Goal: Information Seeking & Learning: Check status

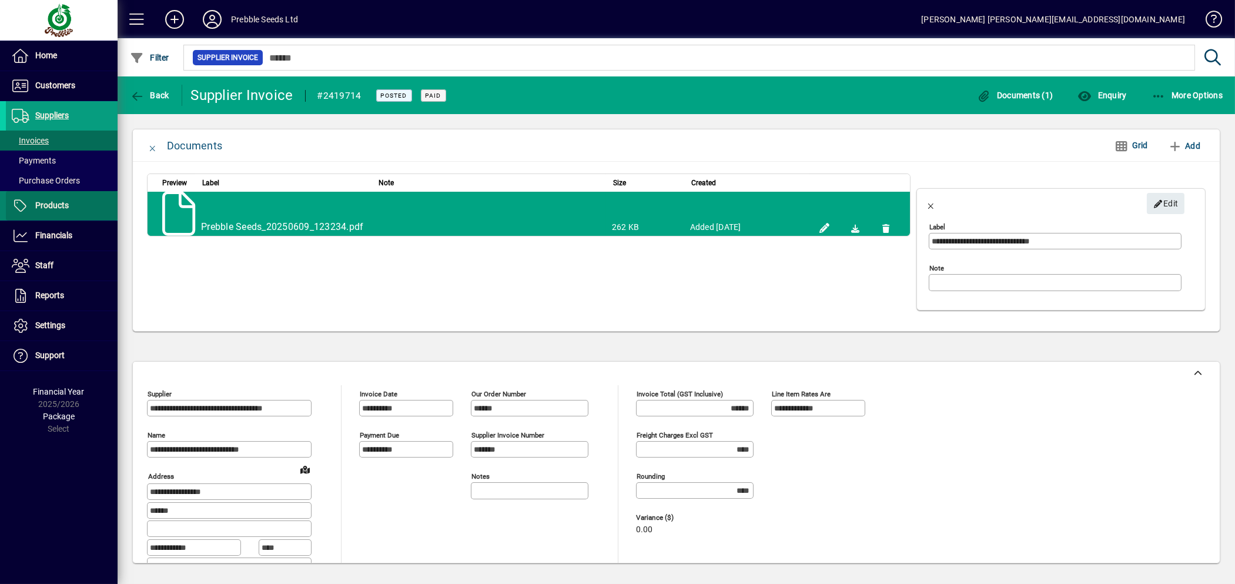
click at [51, 208] on span "Products" at bounding box center [51, 204] width 33 height 9
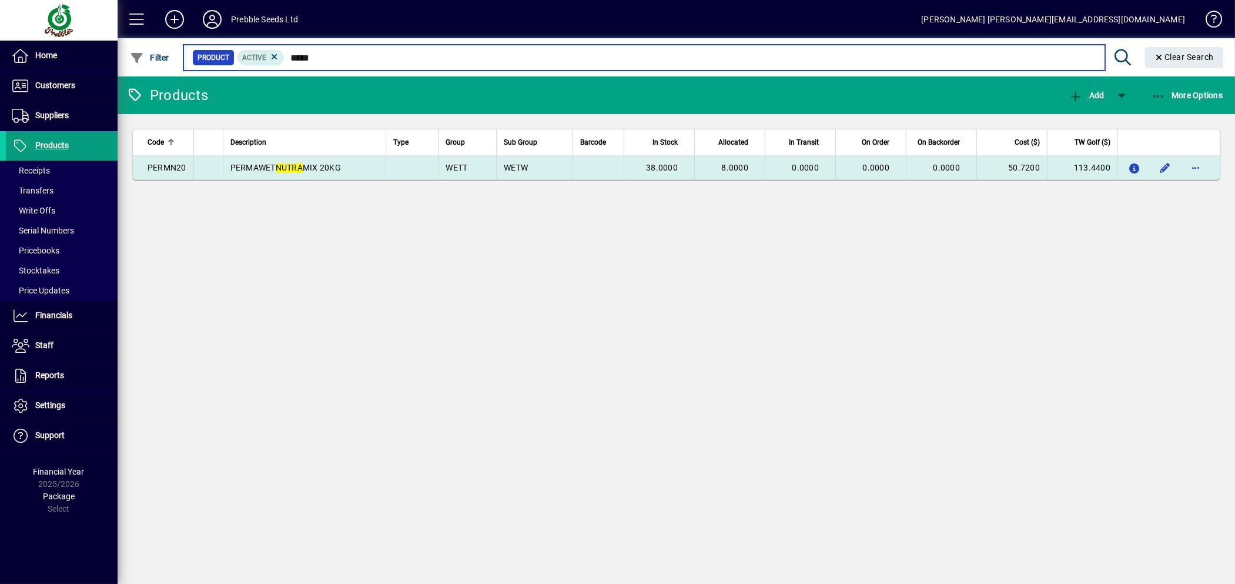
type input "*****"
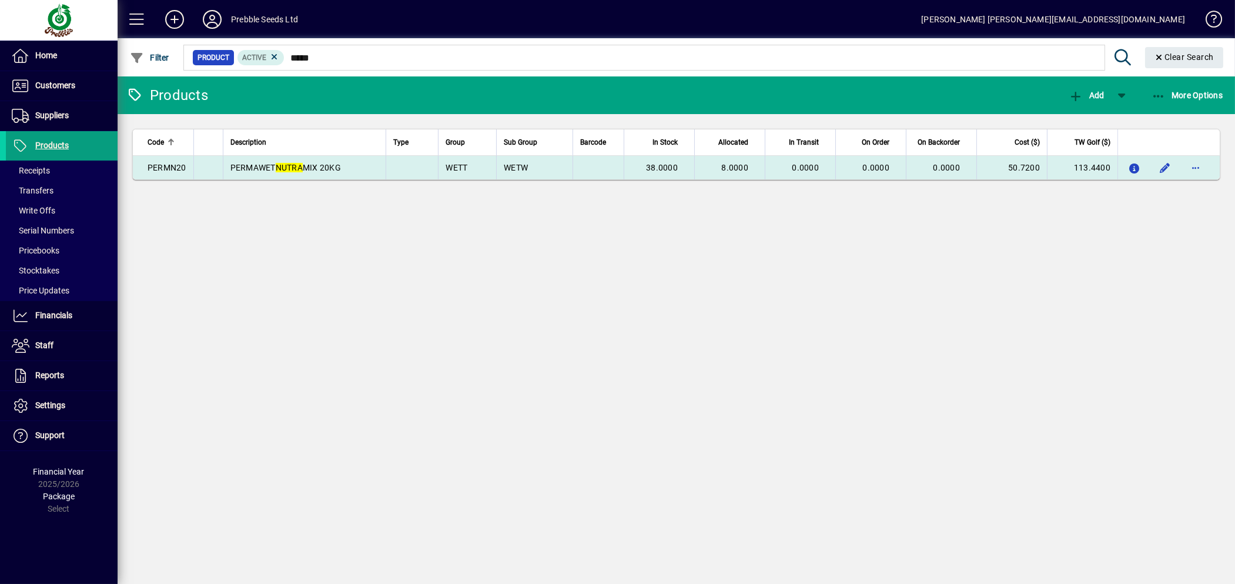
click at [363, 166] on td "PERMAWET NUTRA MIX 20KG" at bounding box center [304, 168] width 163 height 24
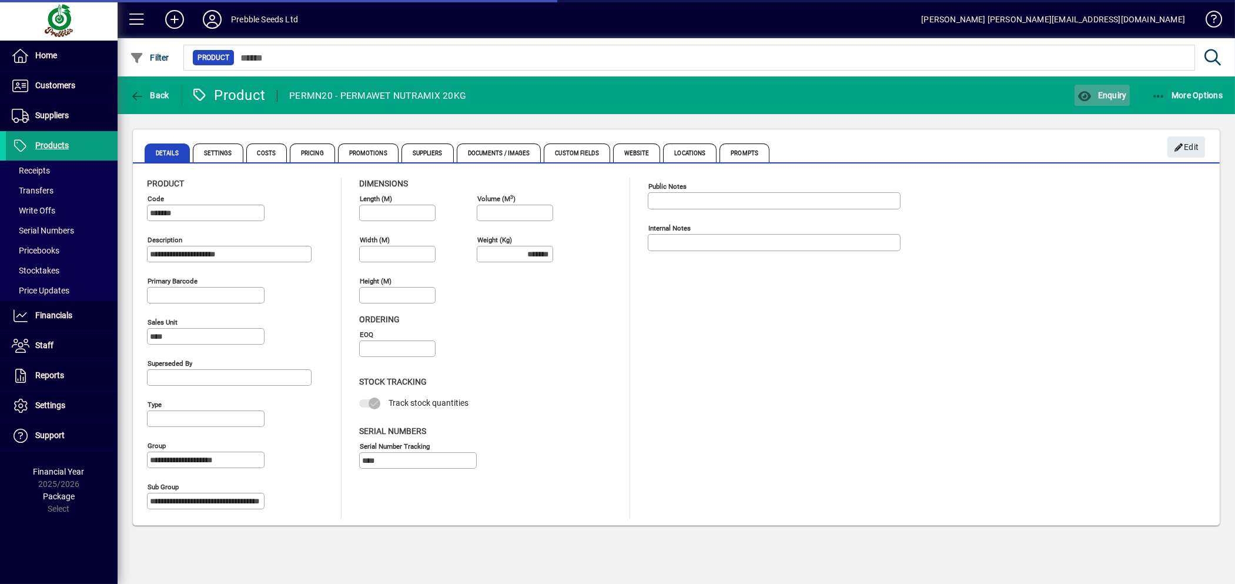
click at [1108, 92] on span "Enquiry" at bounding box center [1101, 94] width 49 height 9
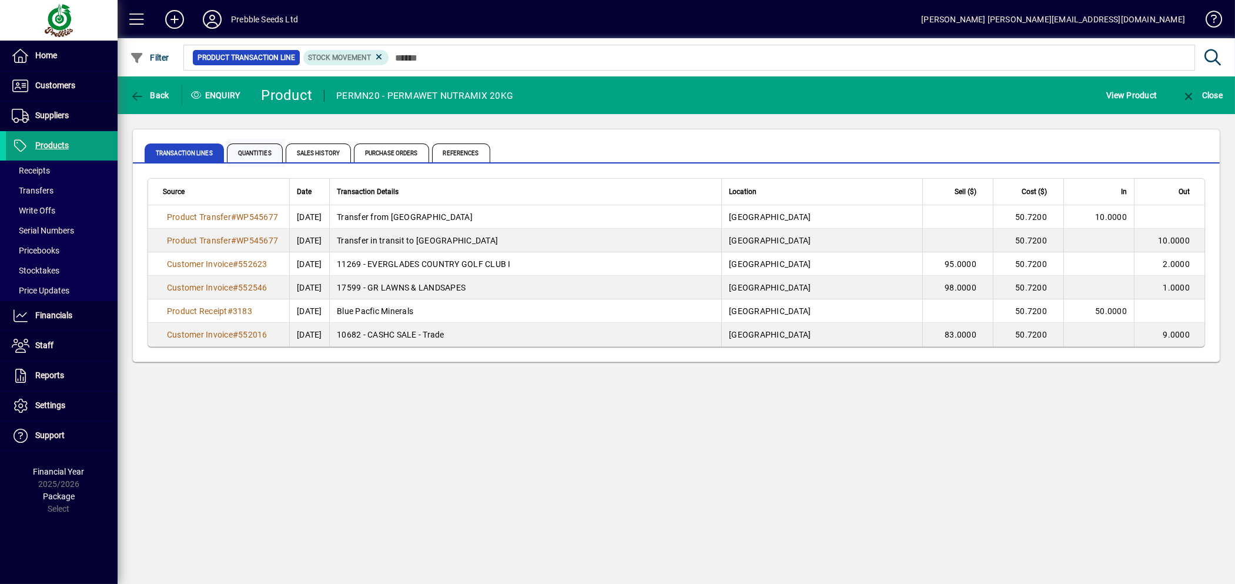
drag, startPoint x: 285, startPoint y: 153, endPoint x: 259, endPoint y: 153, distance: 25.9
click at [283, 153] on div "Transaction Lines Quantities Sales History Purchase Orders References" at bounding box center [609, 153] width 928 height 28
click at [259, 153] on span "Quantities" at bounding box center [255, 152] width 56 height 19
